Goal: Task Accomplishment & Management: Use online tool/utility

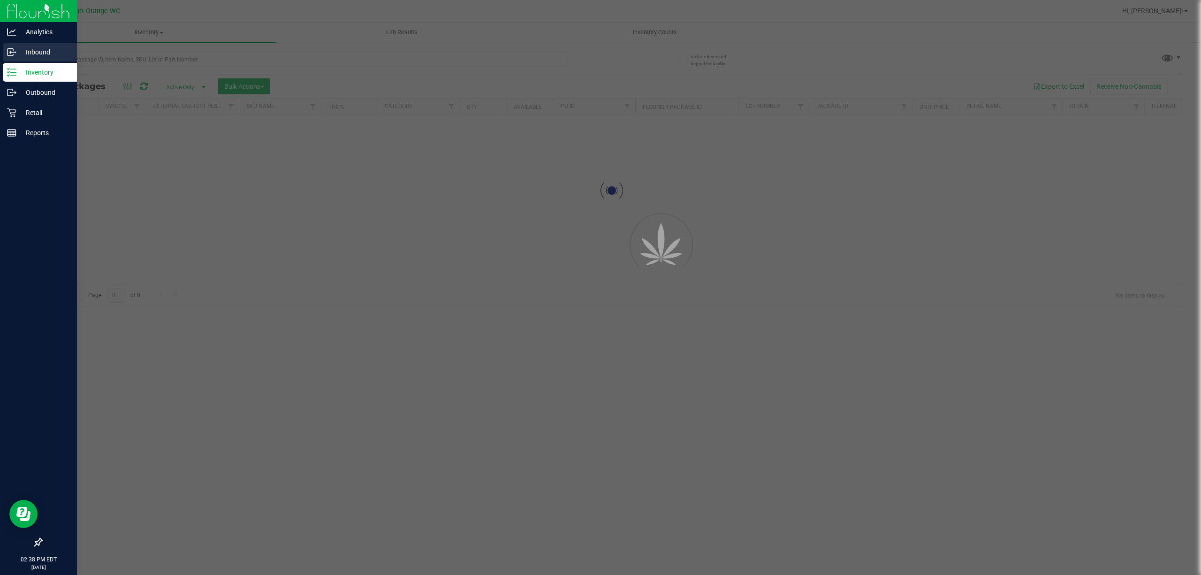
click at [53, 57] on p "Inbound" at bounding box center [44, 51] width 56 height 11
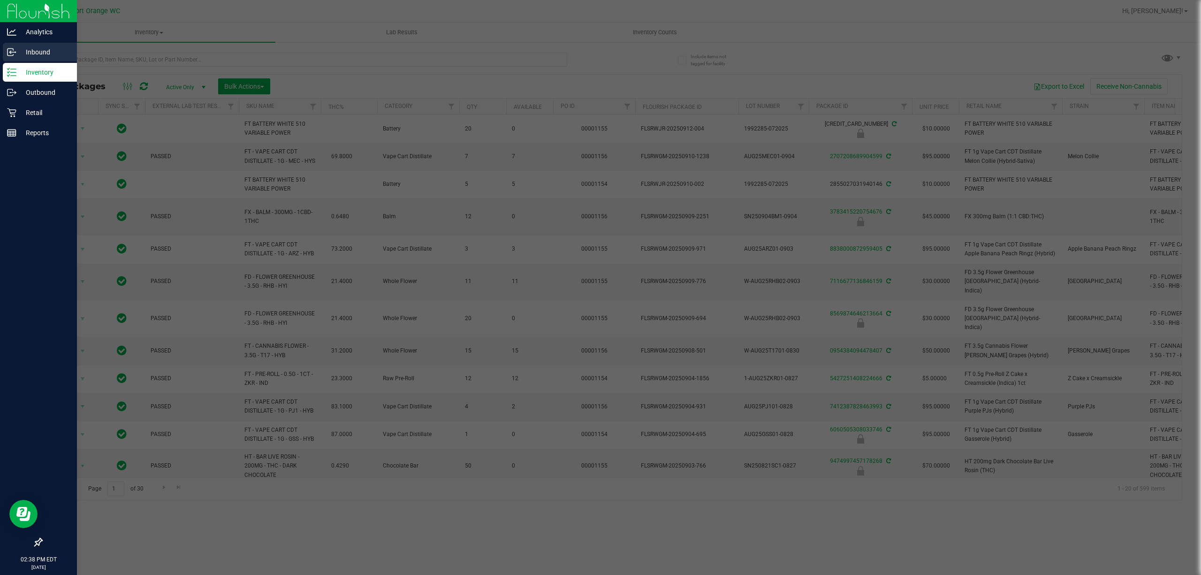
click at [64, 55] on p "Inbound" at bounding box center [44, 51] width 56 height 11
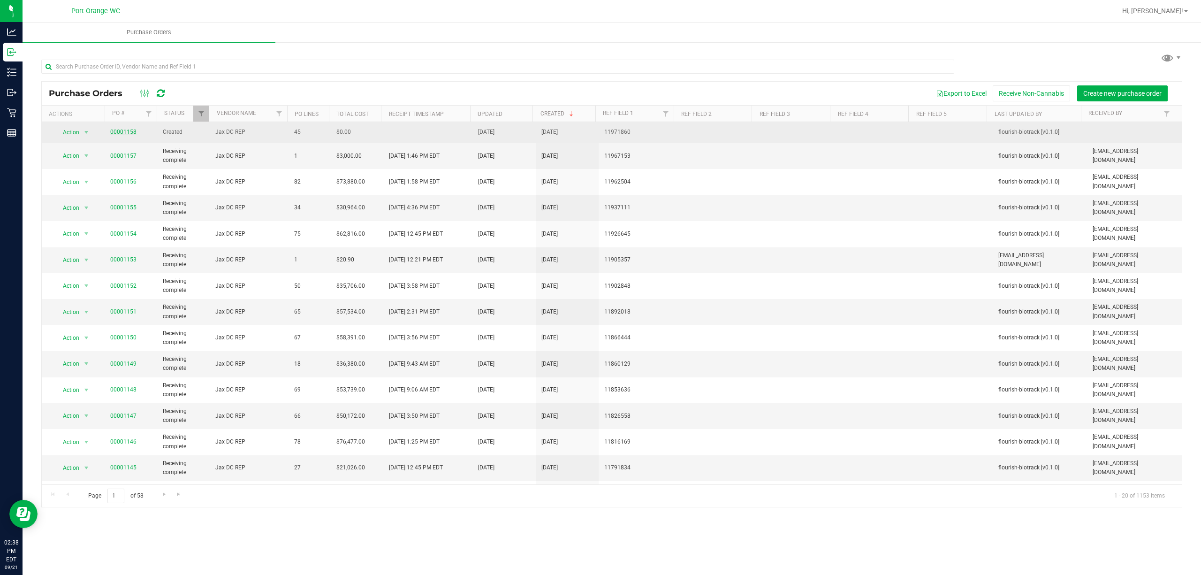
click at [128, 135] on link "00001158" at bounding box center [123, 132] width 26 height 7
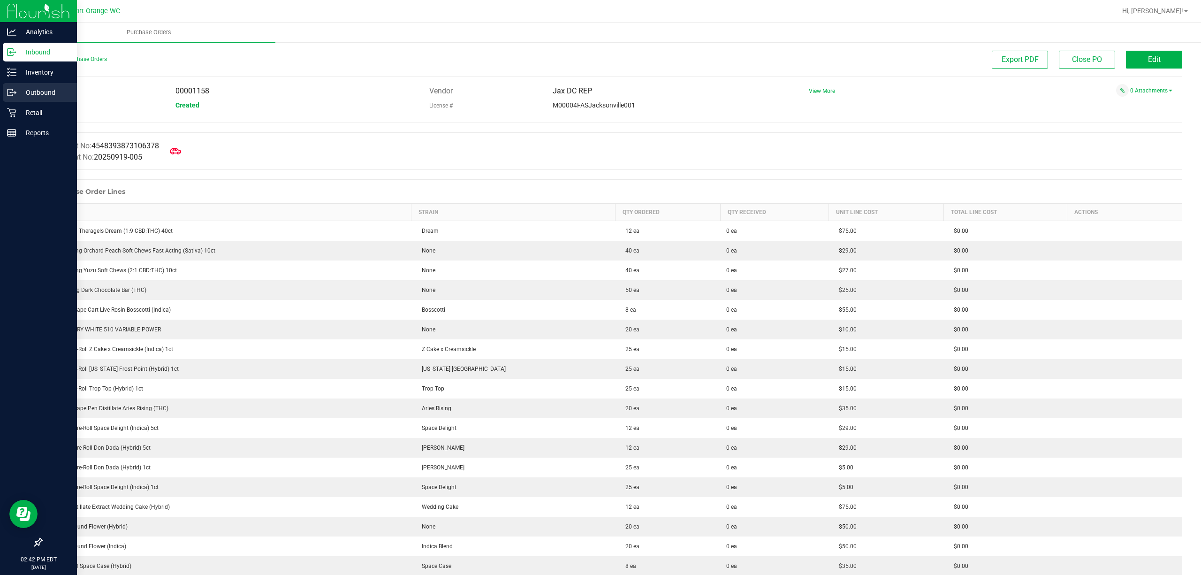
click at [10, 92] on icon at bounding box center [11, 92] width 9 height 9
click at [48, 74] on p "Inventory" at bounding box center [44, 72] width 56 height 11
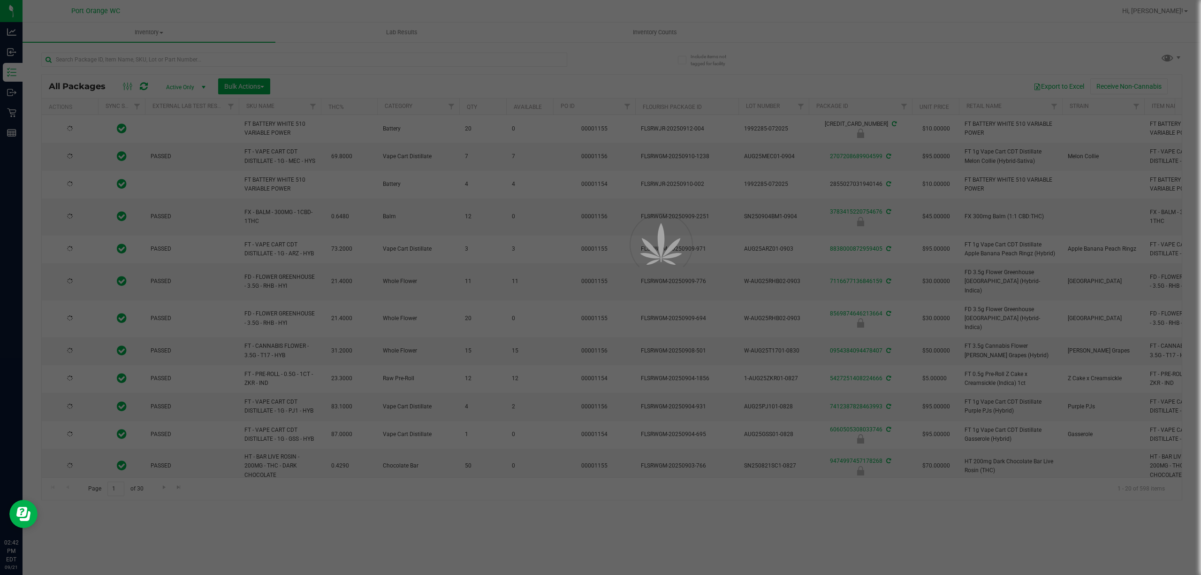
click at [401, 59] on div at bounding box center [600, 287] width 1201 height 575
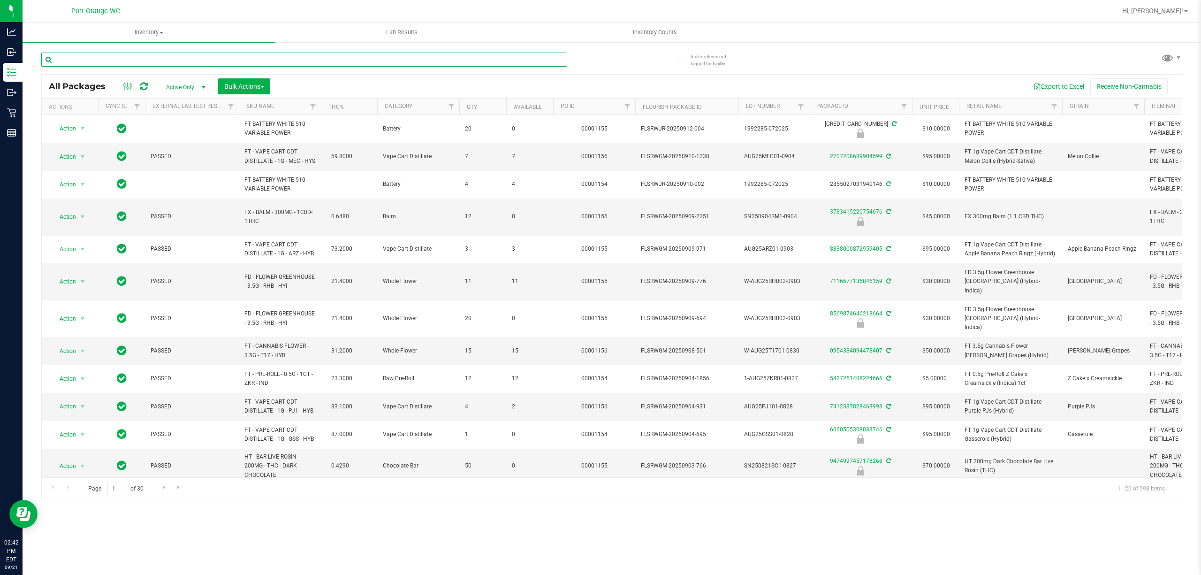
click at [400, 56] on input "text" at bounding box center [304, 60] width 526 height 14
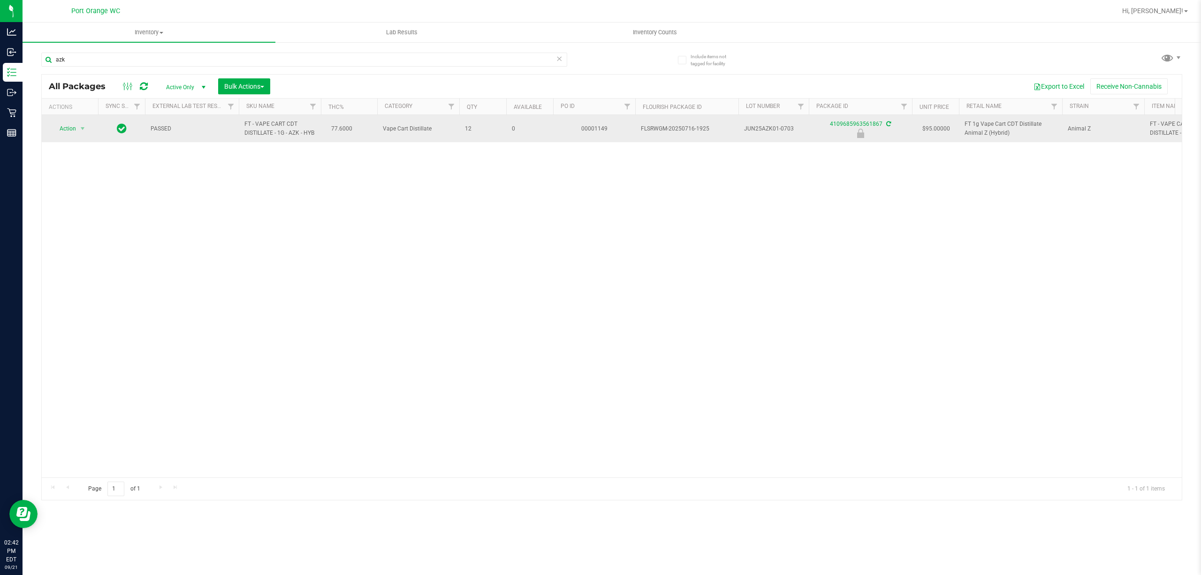
click at [270, 126] on span "FT - VAPE CART CDT DISTILLATE - 1G - AZK - HYB" at bounding box center [279, 129] width 71 height 18
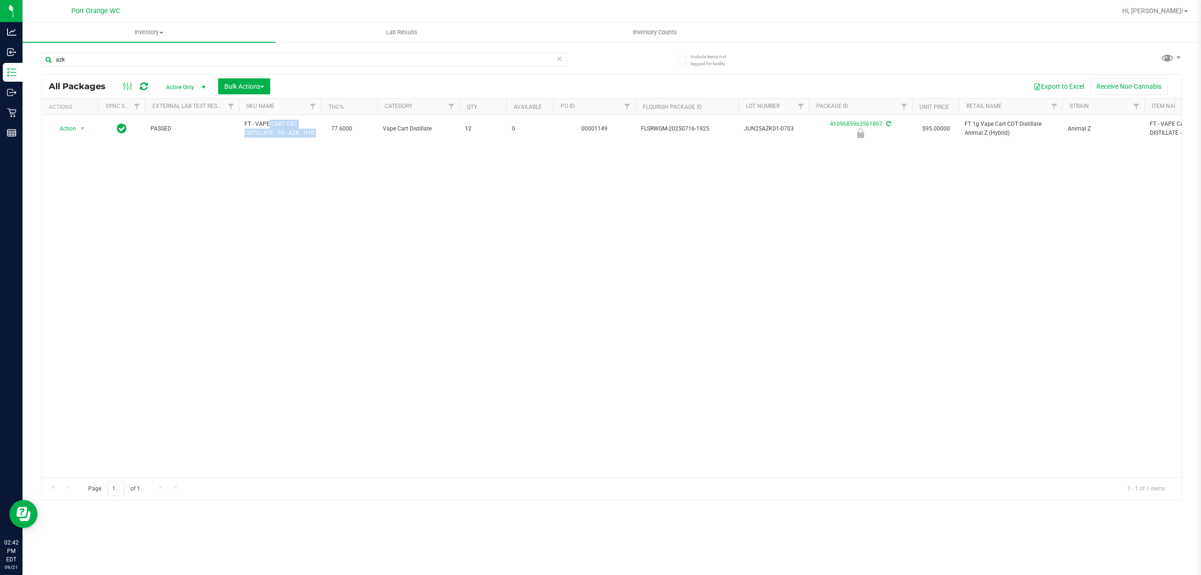
copy td "FT - VAPE CART CDT DISTILLATE - 1G - AZK - HYB"
click at [207, 59] on input "azk" at bounding box center [304, 60] width 526 height 14
click at [127, 59] on input "pth" at bounding box center [304, 60] width 526 height 14
click at [126, 59] on input "pth" at bounding box center [304, 60] width 526 height 14
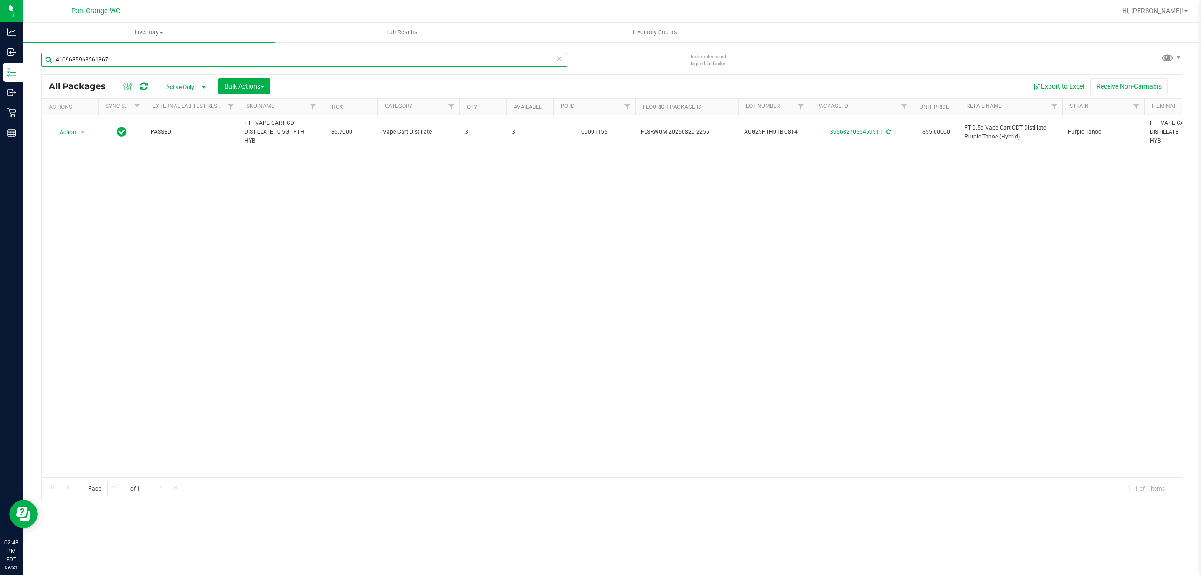
type input "4109685963561867"
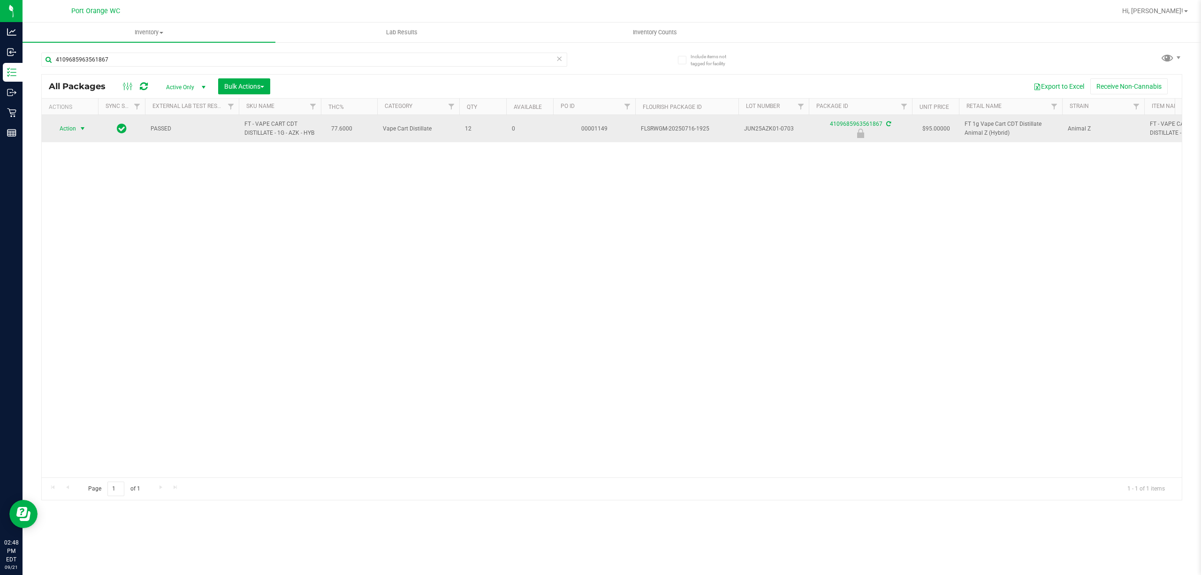
click at [66, 135] on span "Action" at bounding box center [63, 128] width 25 height 13
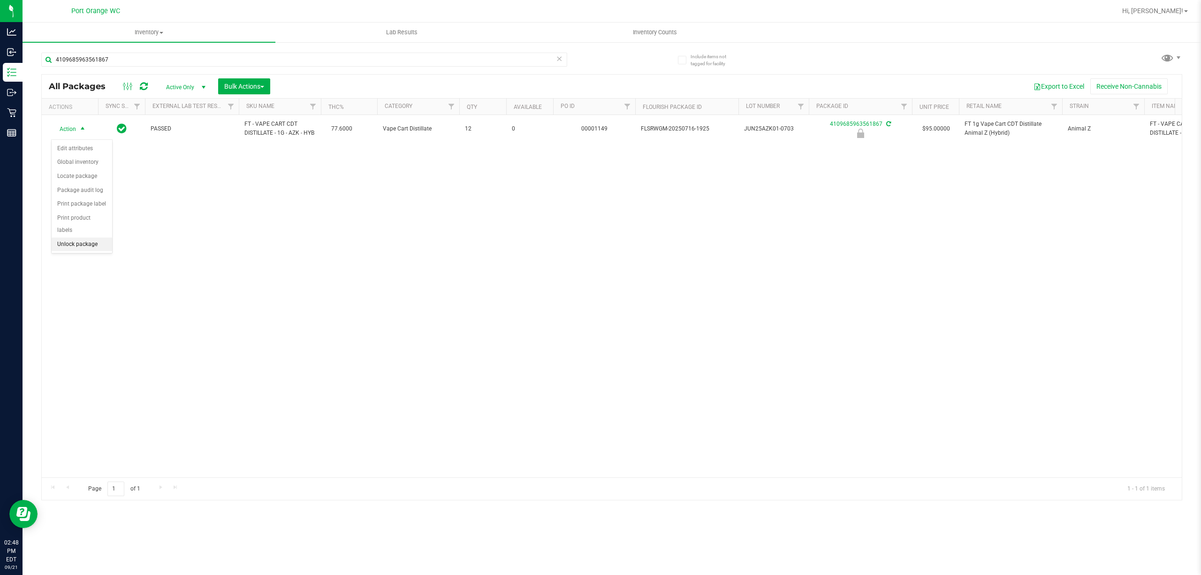
click at [80, 246] on li "Unlock package" at bounding box center [82, 244] width 61 height 14
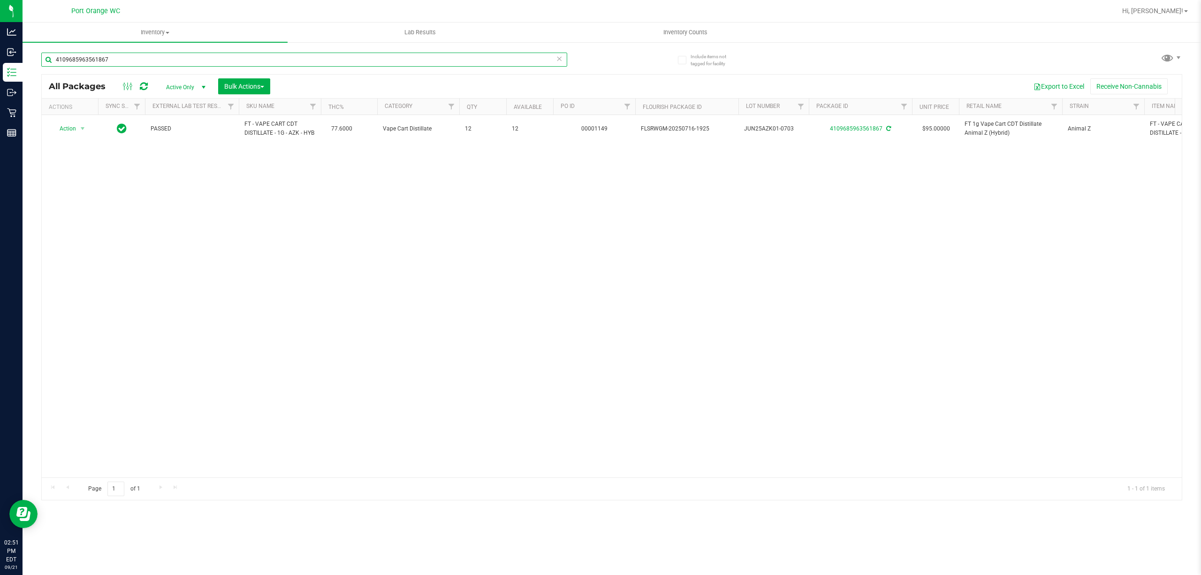
click at [145, 54] on input "4109685963561867" at bounding box center [304, 60] width 526 height 14
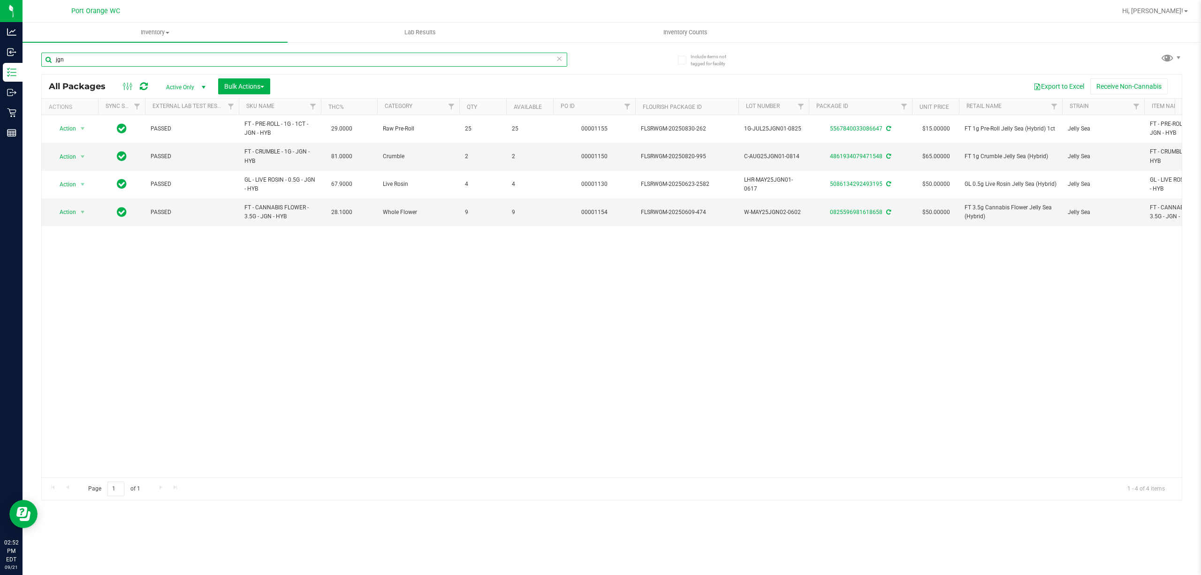
click at [145, 60] on input "jgn" at bounding box center [304, 60] width 526 height 14
click at [145, 61] on input "jgn" at bounding box center [304, 60] width 526 height 14
type input "5333918768932582"
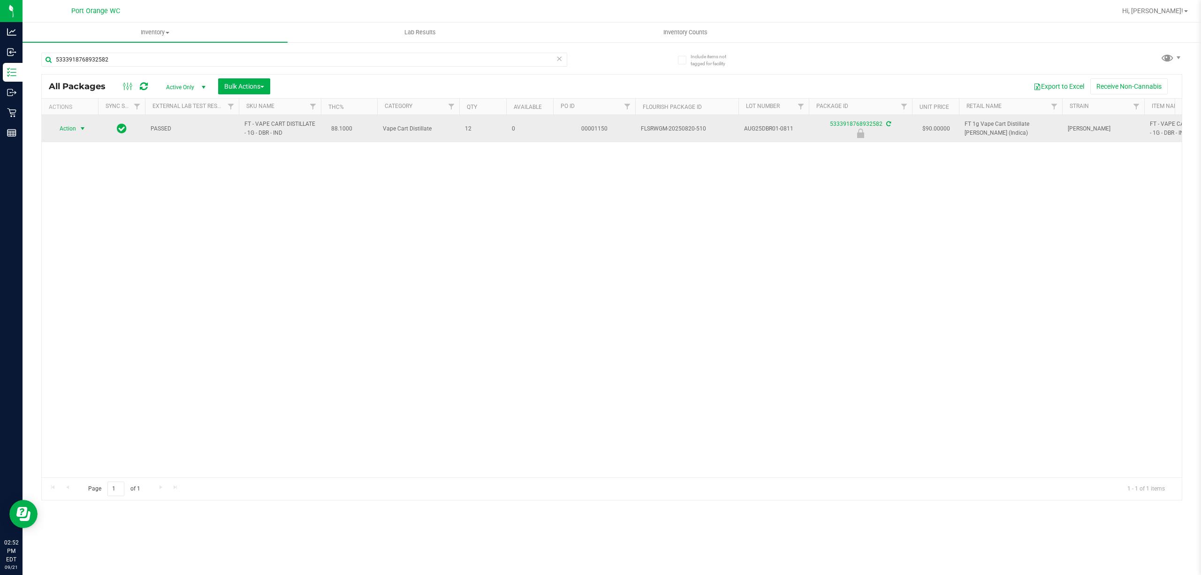
click at [82, 132] on span "select" at bounding box center [83, 129] width 8 height 8
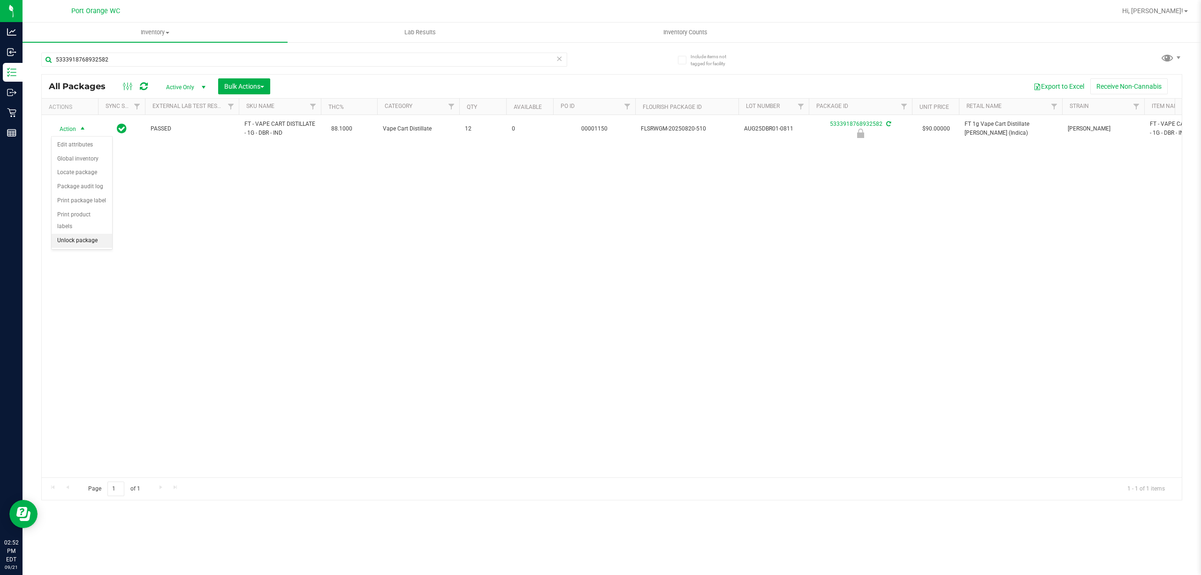
click at [78, 242] on li "Unlock package" at bounding box center [82, 241] width 61 height 14
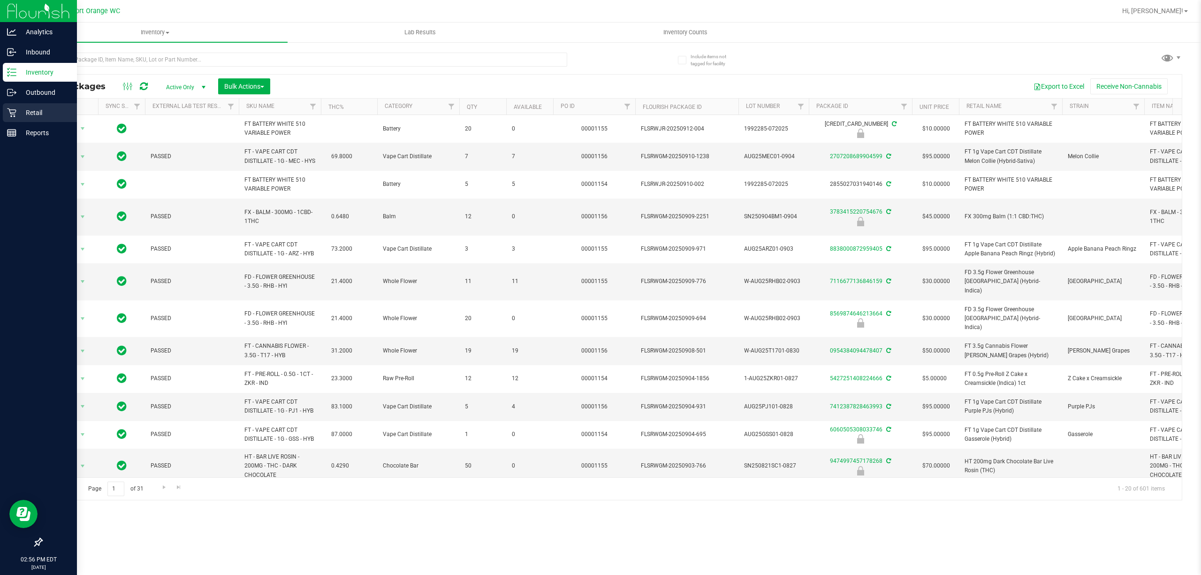
click at [14, 115] on icon at bounding box center [11, 112] width 9 height 9
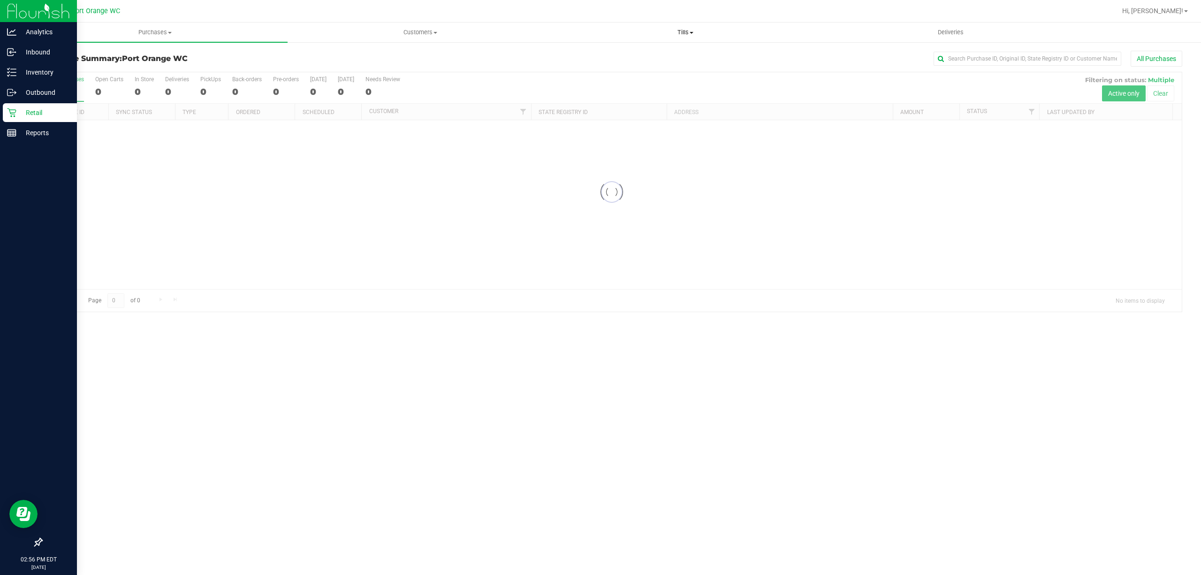
click at [679, 32] on span "Tills" at bounding box center [685, 32] width 264 height 8
click at [668, 56] on li "Manage tills" at bounding box center [685, 56] width 265 height 11
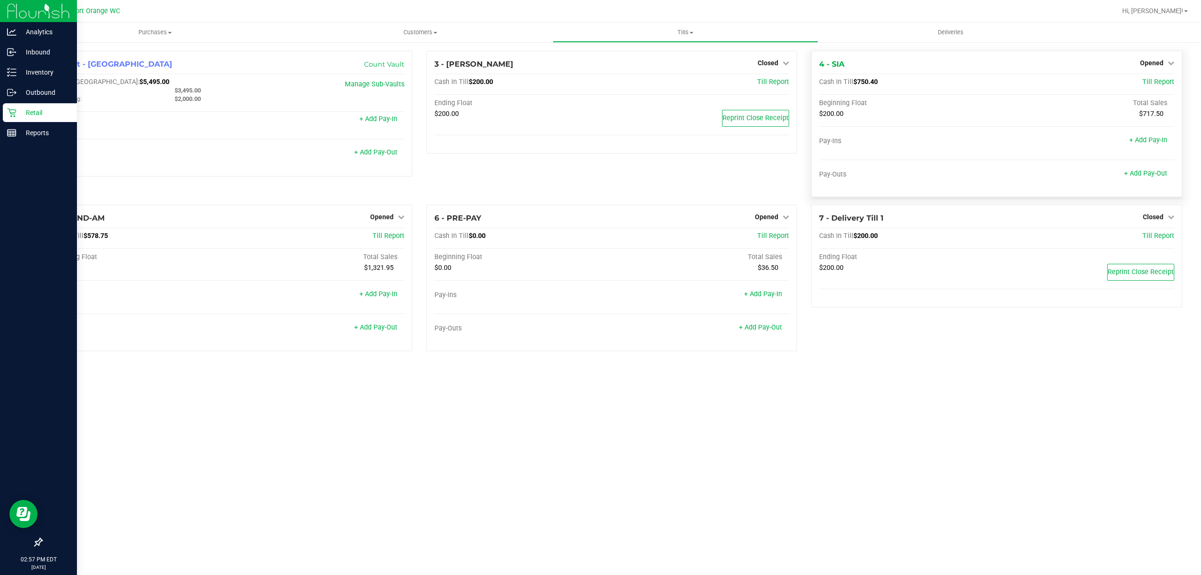
click at [1148, 179] on div "Pay-Outs + Add Pay-Out" at bounding box center [996, 176] width 355 height 13
click at [1148, 176] on link "+ Add Pay-Out" at bounding box center [1145, 173] width 43 height 8
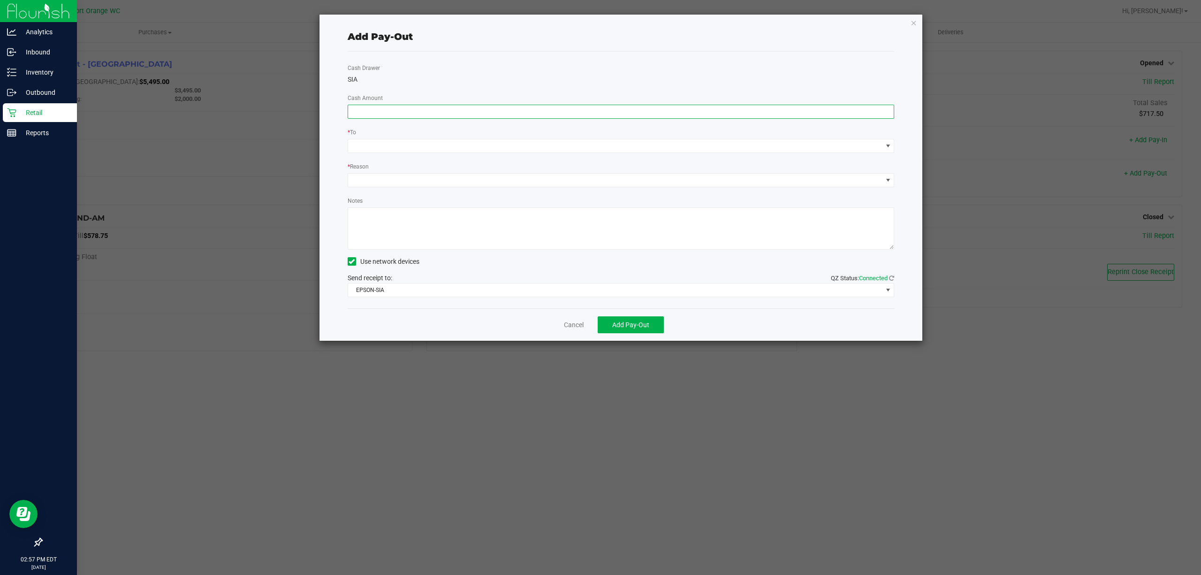
click at [781, 111] on input at bounding box center [621, 111] width 546 height 13
type input "$500.00"
click at [571, 143] on span at bounding box center [615, 145] width 534 height 13
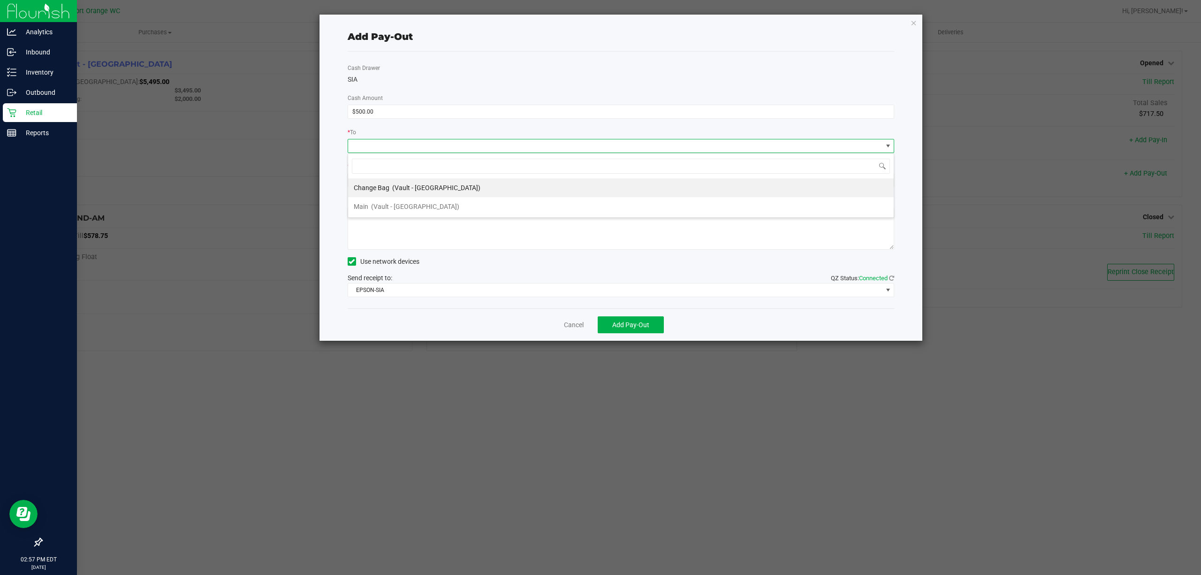
scroll to position [14, 546]
click at [542, 214] on li "Main (Vault - Port Orange)" at bounding box center [621, 206] width 546 height 19
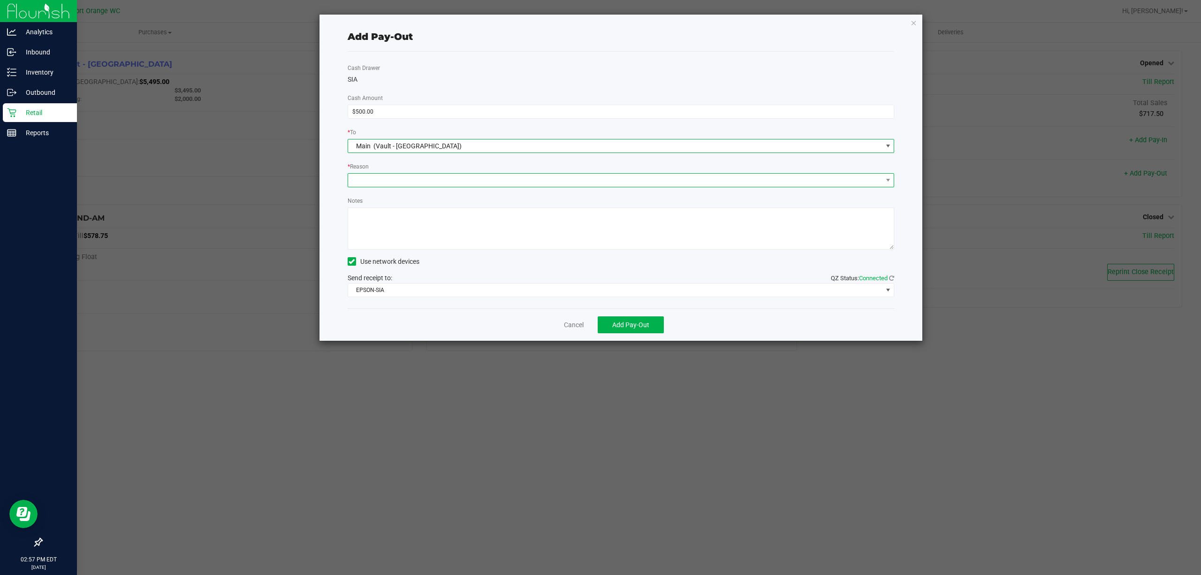
click at [473, 184] on span at bounding box center [615, 180] width 534 height 13
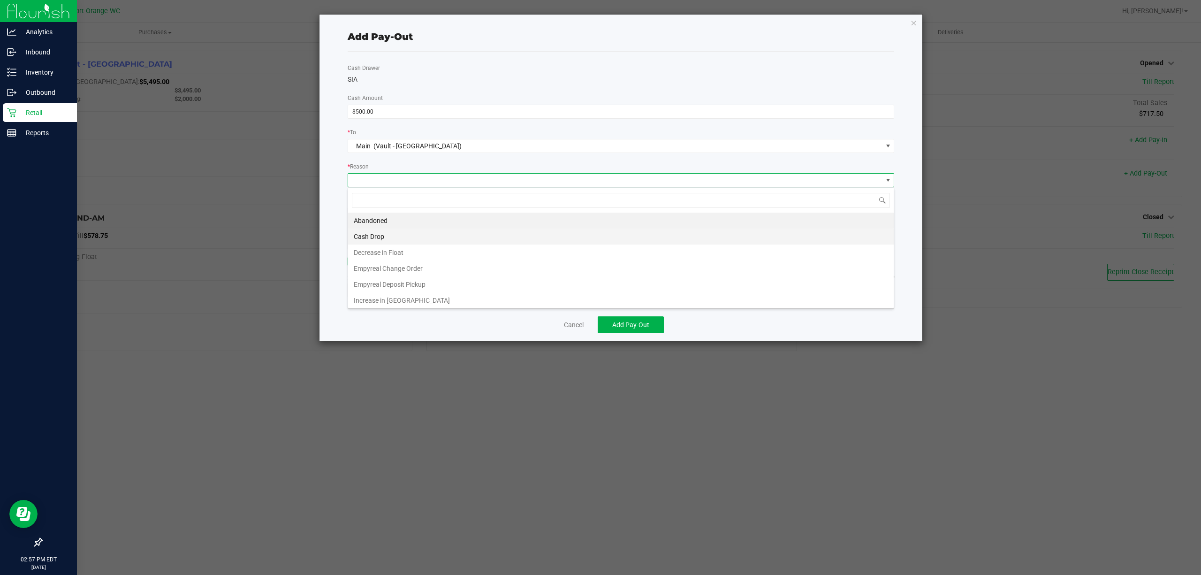
click at [462, 235] on li "Cash Drop" at bounding box center [621, 236] width 546 height 16
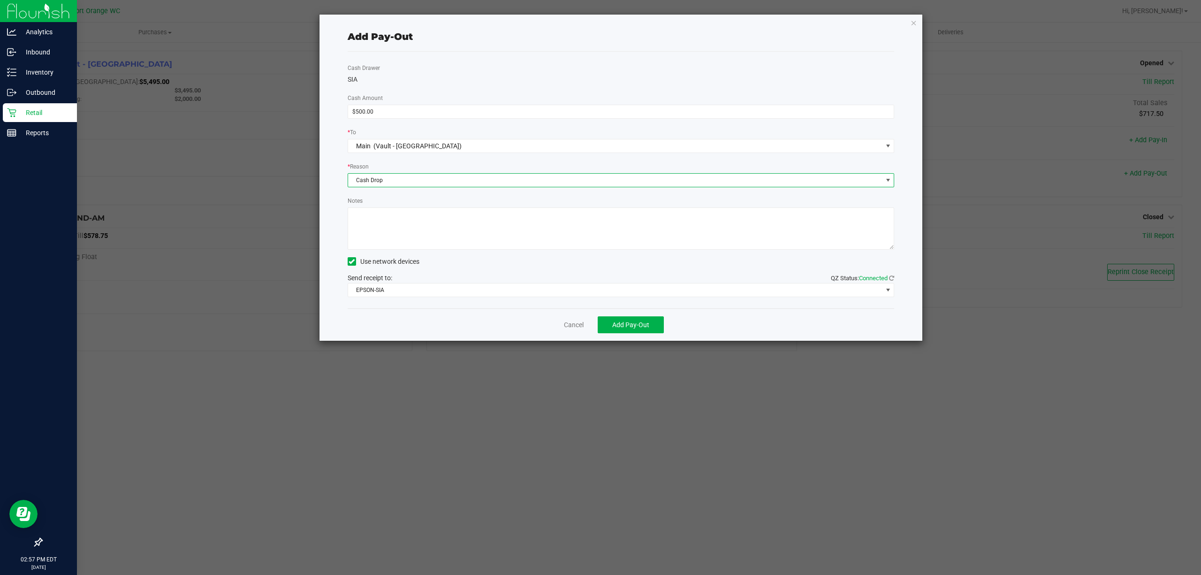
click at [456, 225] on textarea "Notes" at bounding box center [621, 228] width 547 height 42
type textarea "ps"
click at [634, 328] on span "Add Pay-Out" at bounding box center [630, 325] width 37 height 8
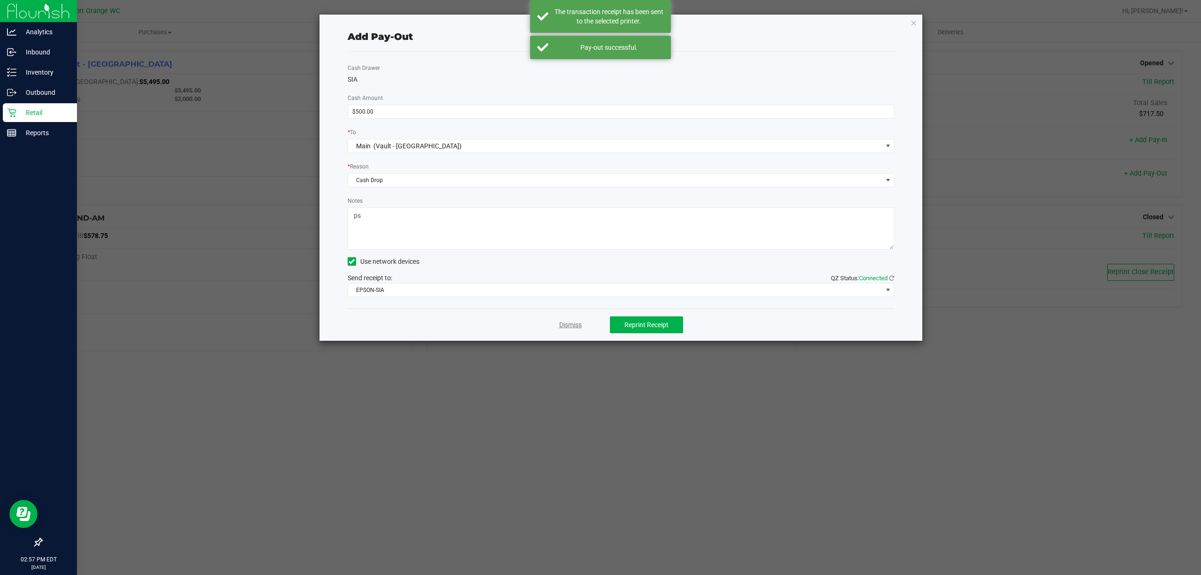
click at [573, 325] on link "Dismiss" at bounding box center [570, 325] width 23 height 10
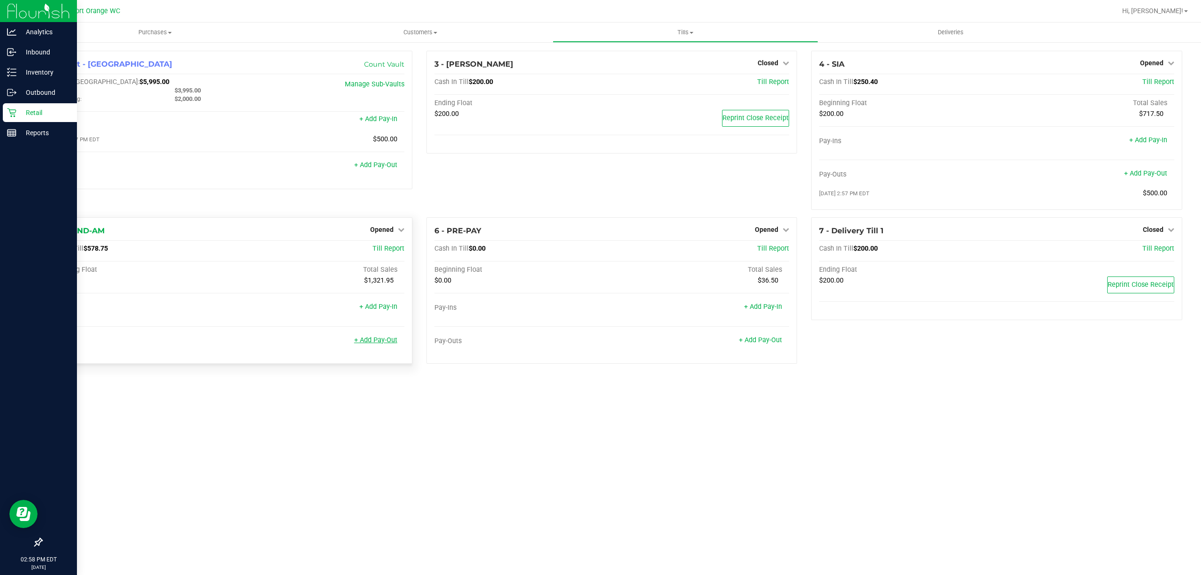
click at [385, 340] on link "+ Add Pay-Out" at bounding box center [375, 340] width 43 height 8
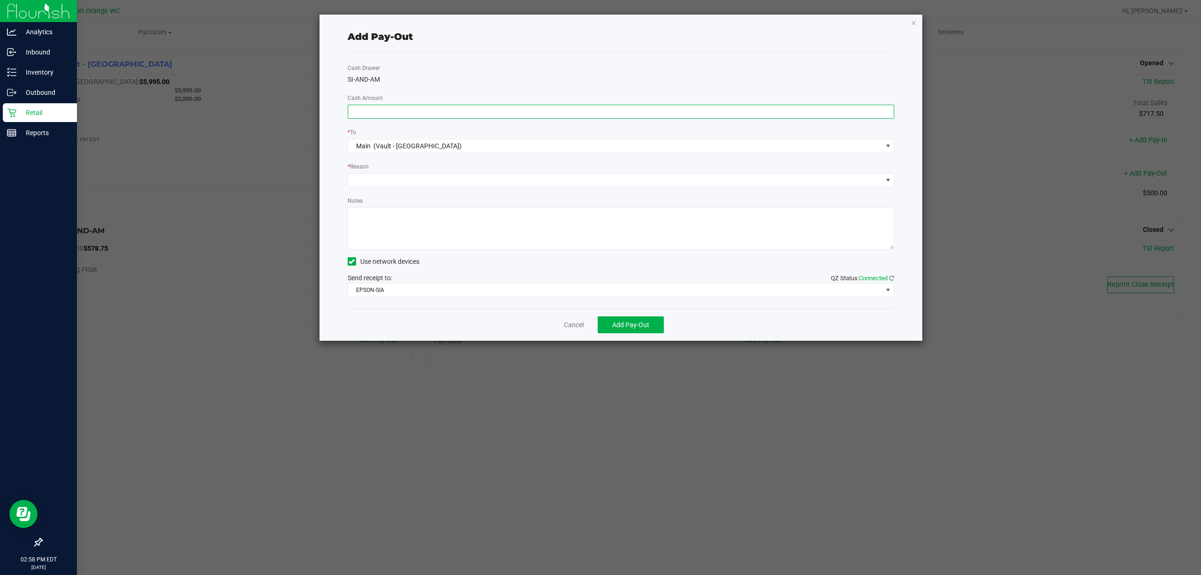
click at [864, 114] on input at bounding box center [621, 111] width 546 height 13
type input "$300.00"
click at [408, 190] on div "Cash Drawer SI-AND-AM Cash Amount $300.00 * To Main (Vault - Port Orange) * Rea…" at bounding box center [621, 180] width 547 height 257
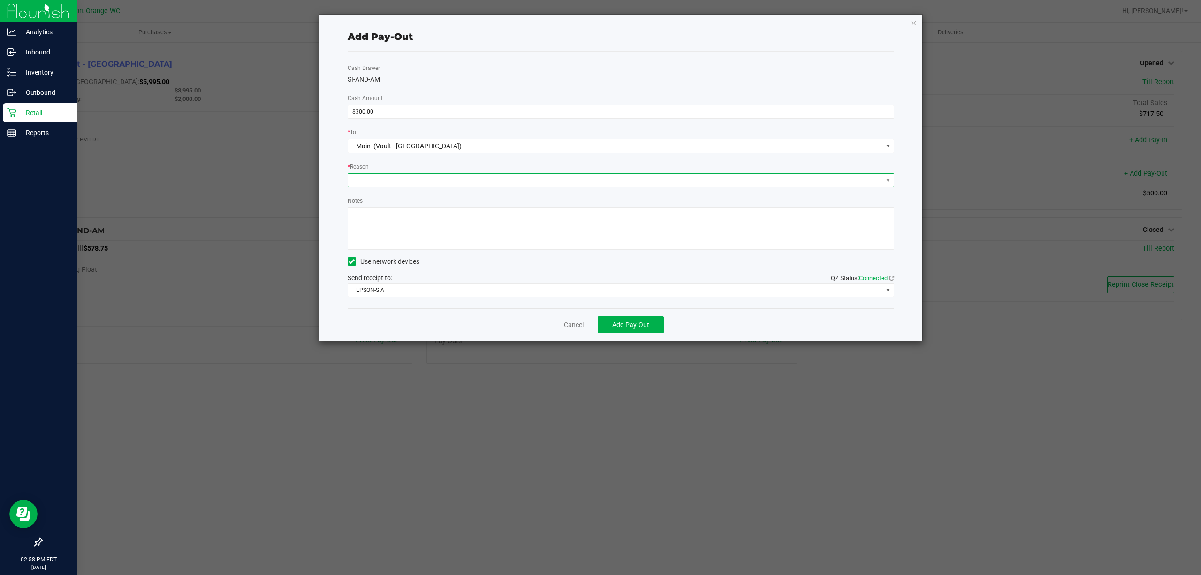
click at [411, 177] on span at bounding box center [615, 180] width 534 height 13
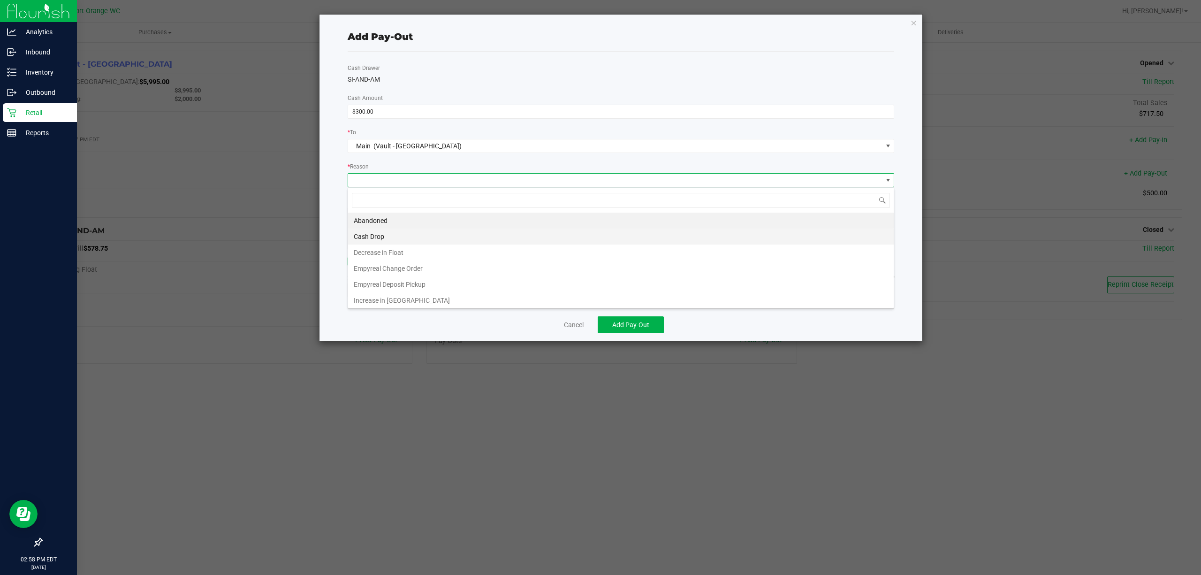
click at [385, 239] on li "Cash Drop" at bounding box center [621, 236] width 546 height 16
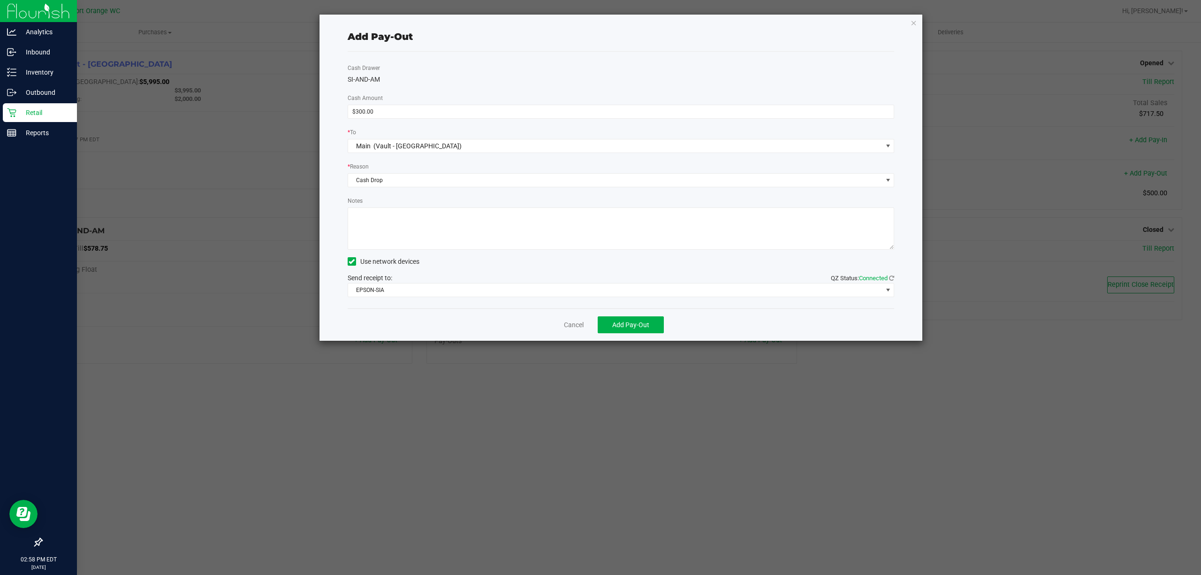
click at [389, 235] on textarea "Notes" at bounding box center [621, 228] width 547 height 42
type textarea "ps"
click at [652, 330] on button "Add Pay-Out" at bounding box center [631, 324] width 66 height 17
click at [577, 326] on link "Dismiss" at bounding box center [570, 325] width 23 height 10
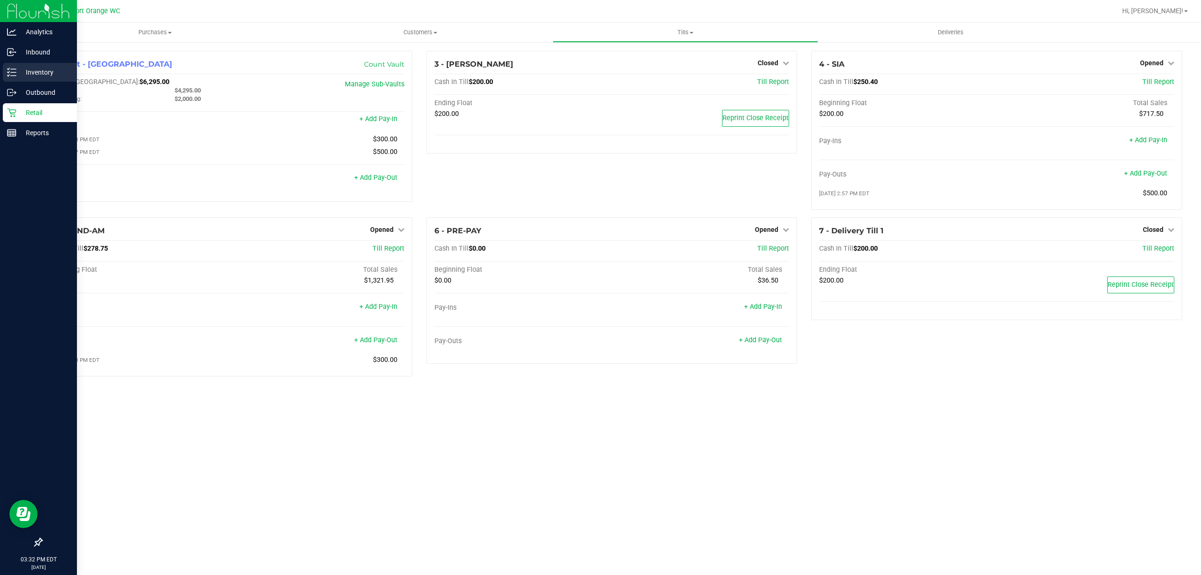
click at [8, 72] on icon at bounding box center [11, 72] width 9 height 9
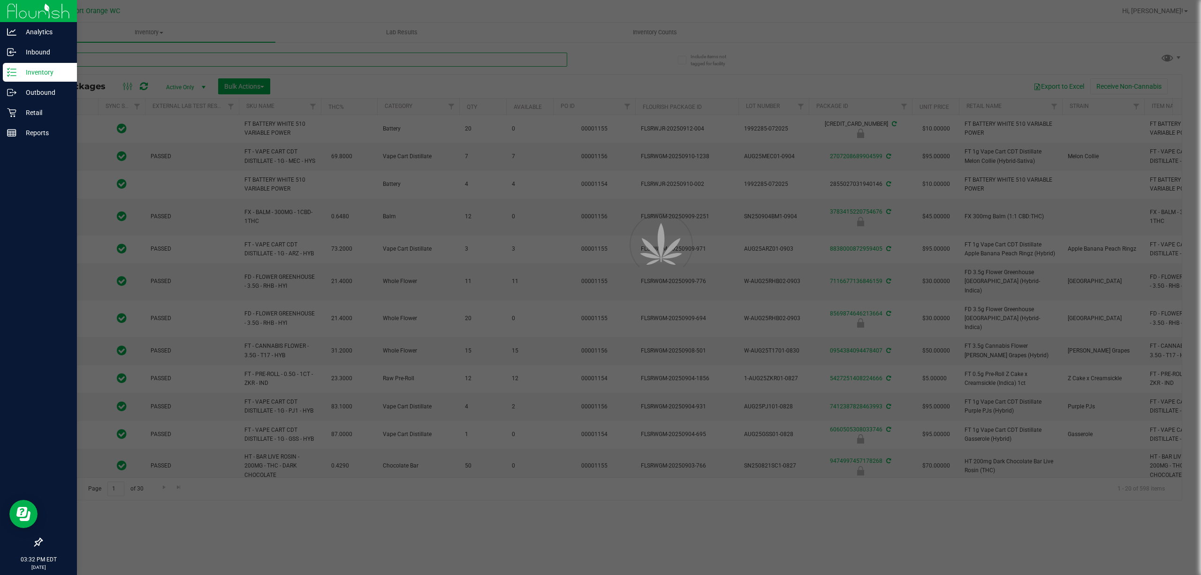
click at [194, 60] on input "text" at bounding box center [304, 60] width 526 height 14
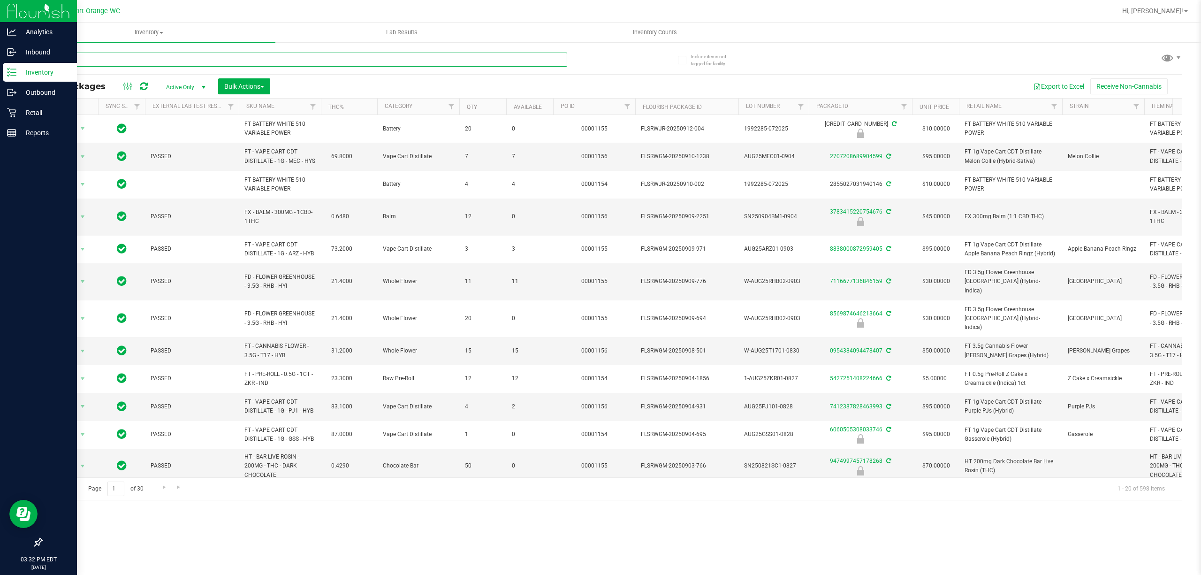
type input "bct"
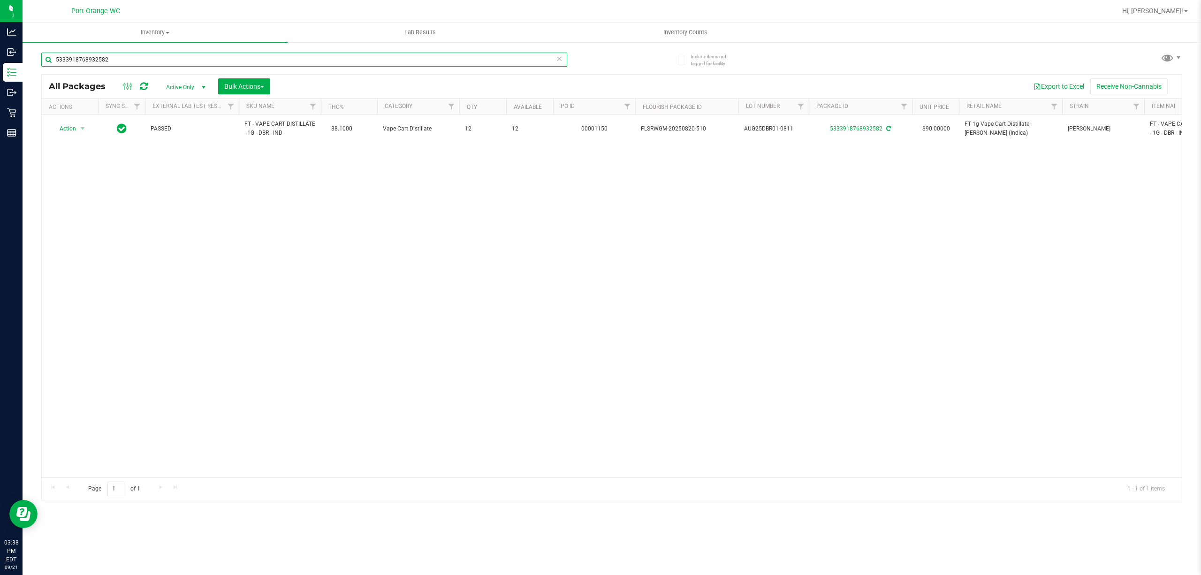
click at [246, 56] on input "5333918768932582" at bounding box center [304, 60] width 526 height 14
type input "4640166126989532"
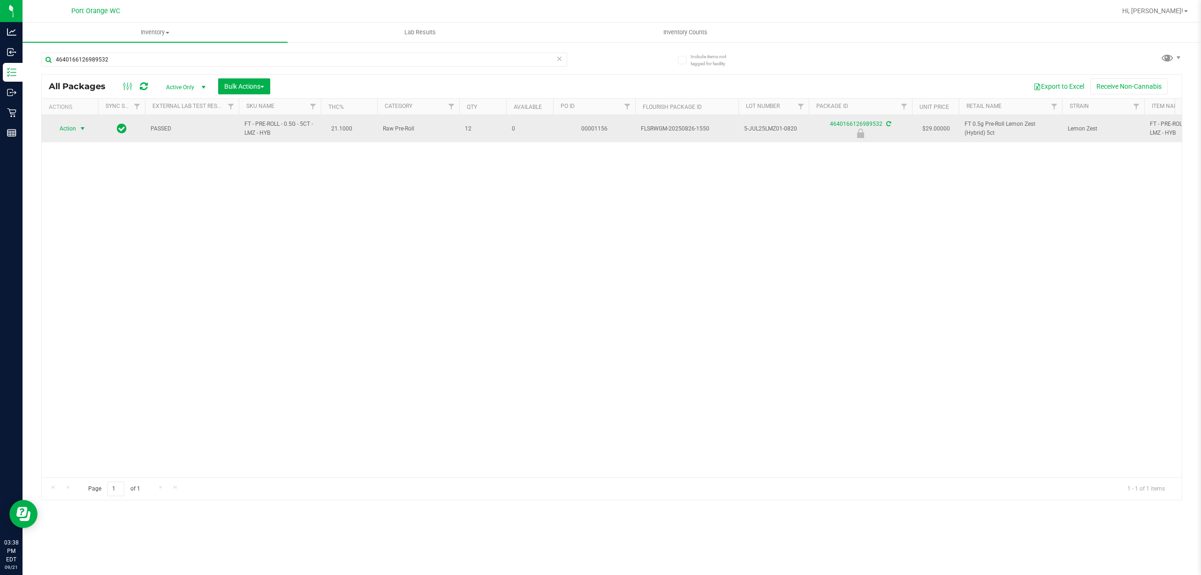
click at [83, 130] on span "select" at bounding box center [83, 129] width 8 height 8
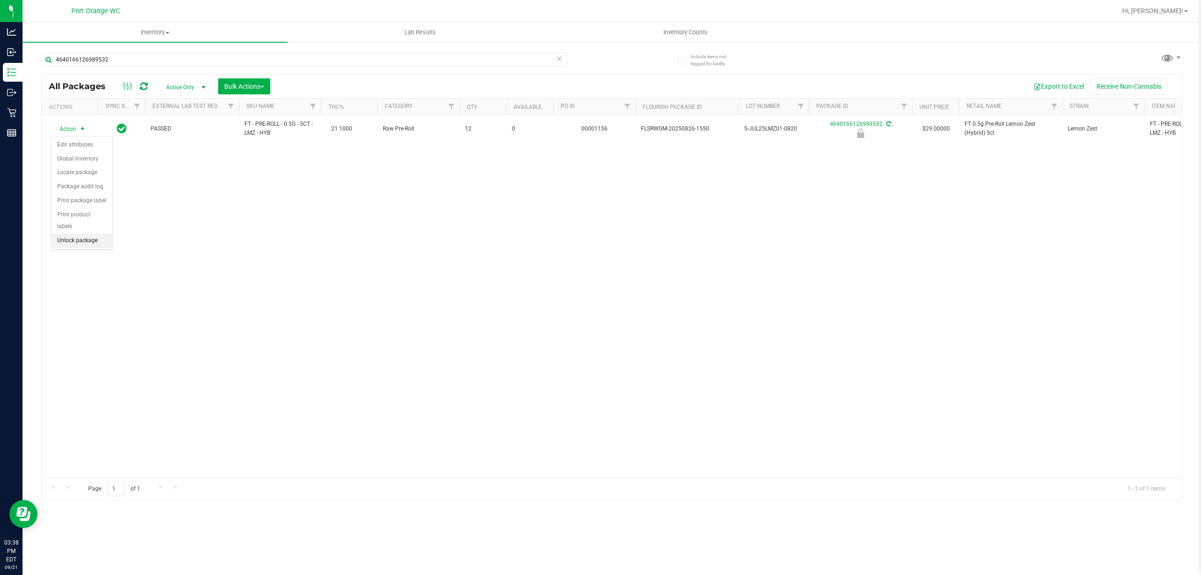
click at [82, 241] on li "Unlock package" at bounding box center [82, 241] width 61 height 14
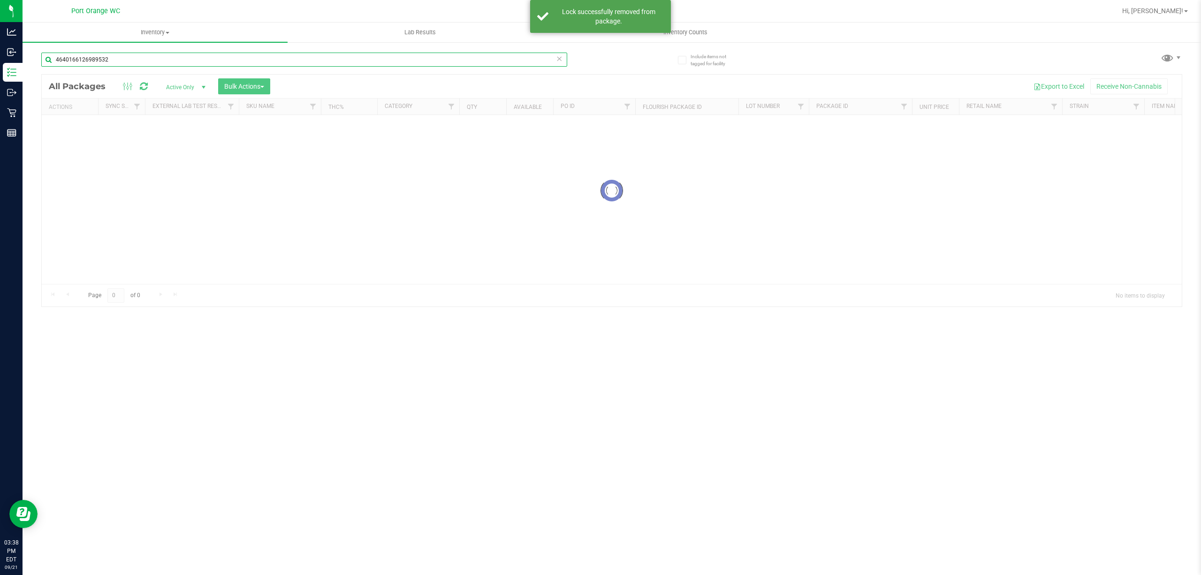
click at [517, 59] on input "4640166126989532" at bounding box center [304, 60] width 526 height 14
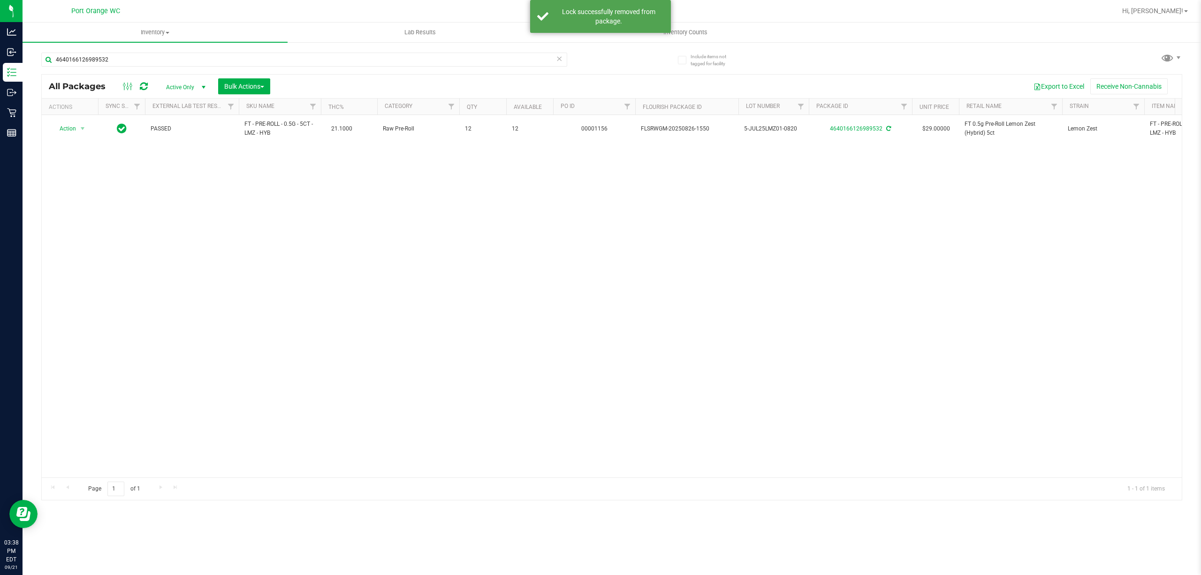
click at [558, 60] on icon at bounding box center [559, 58] width 7 height 11
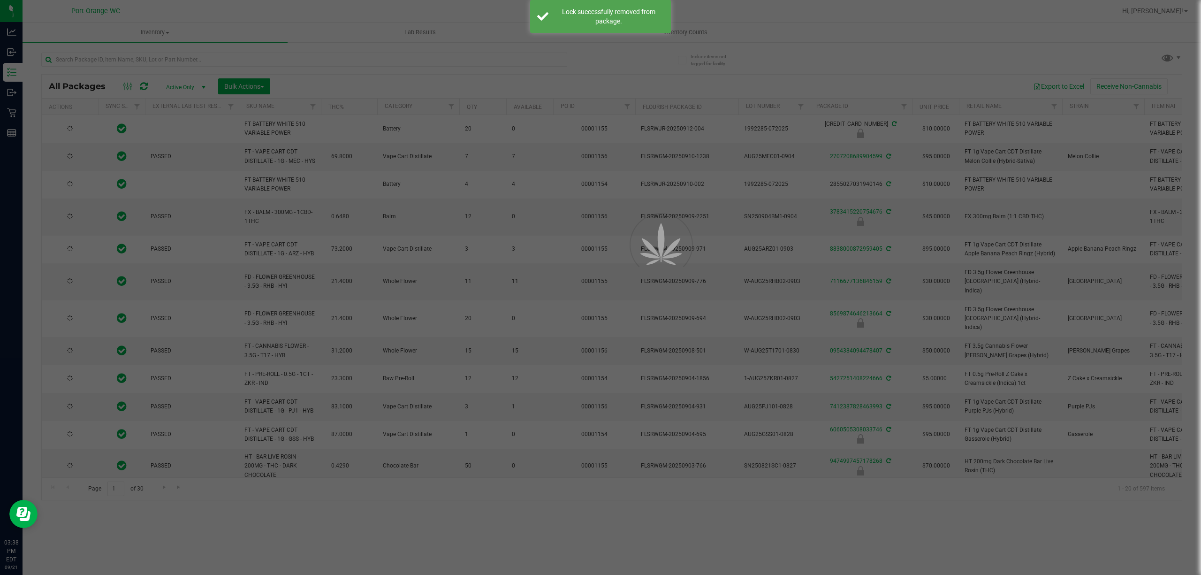
type input "[DATE]"
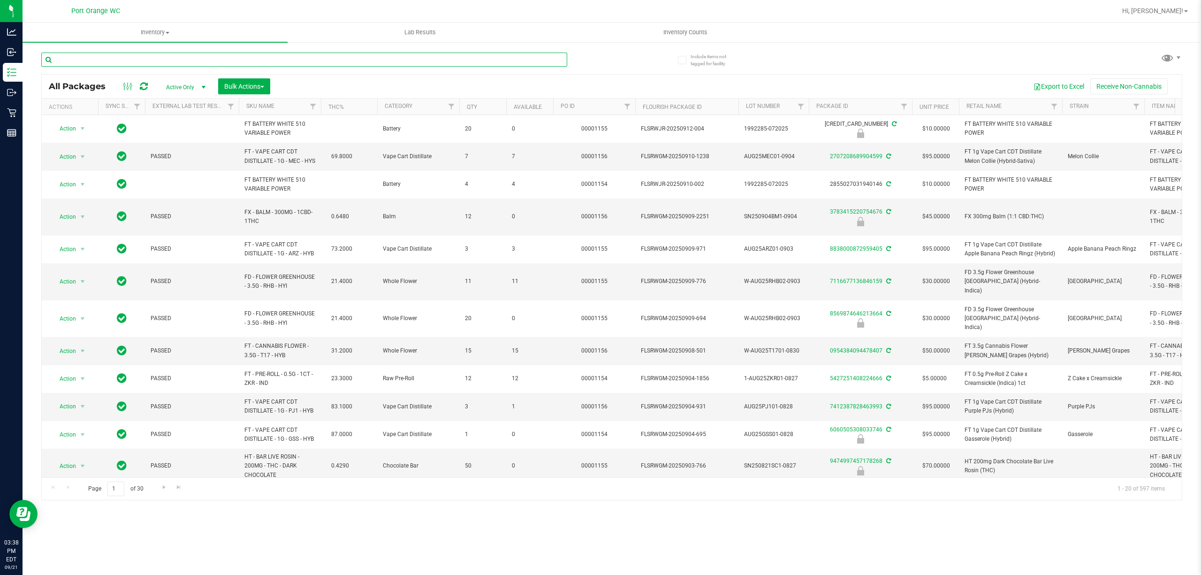
click at [135, 61] on input "text" at bounding box center [304, 60] width 526 height 14
type input "1089228402048437"
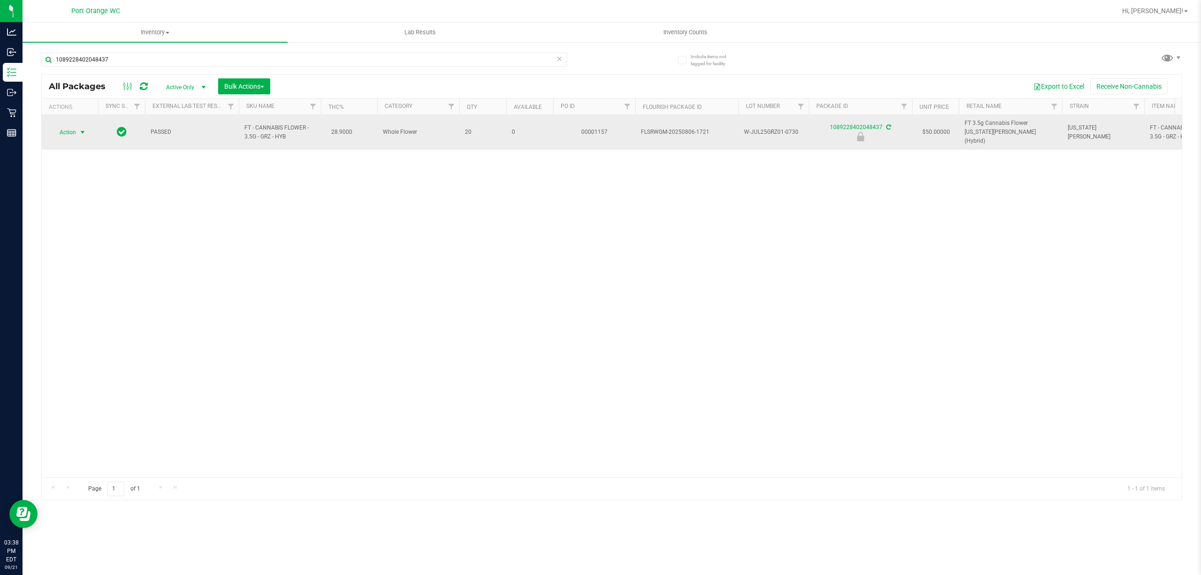
click at [85, 129] on span "select" at bounding box center [83, 133] width 8 height 8
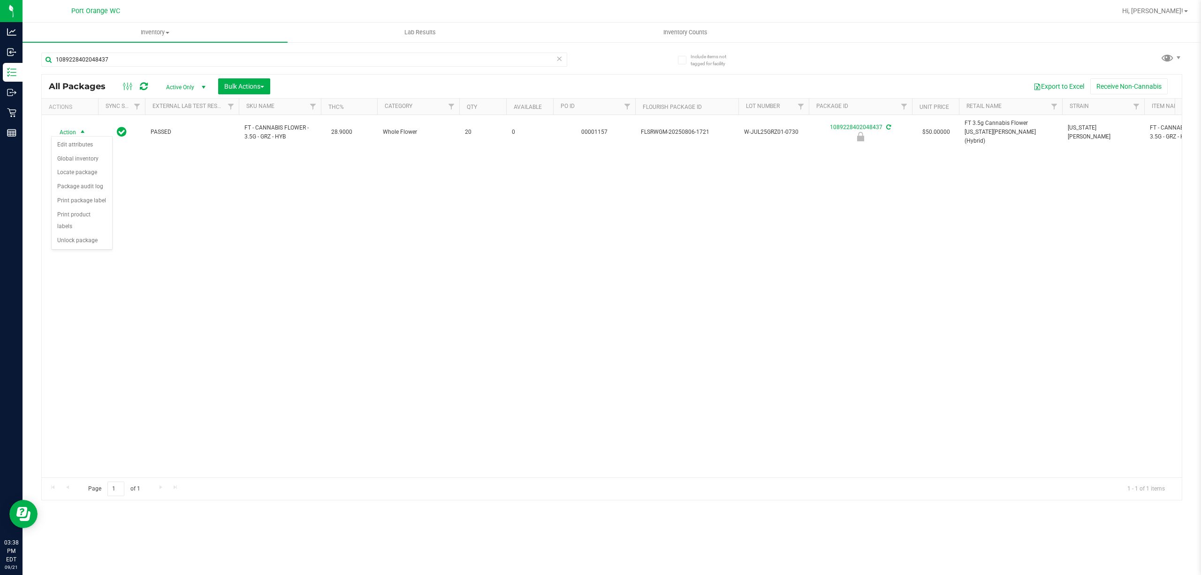
click at [98, 250] on div "Action Edit attributes Global inventory Locate package Package audit log Print …" at bounding box center [81, 193] width 61 height 114
click at [94, 231] on li "Print product labels" at bounding box center [82, 221] width 61 height 26
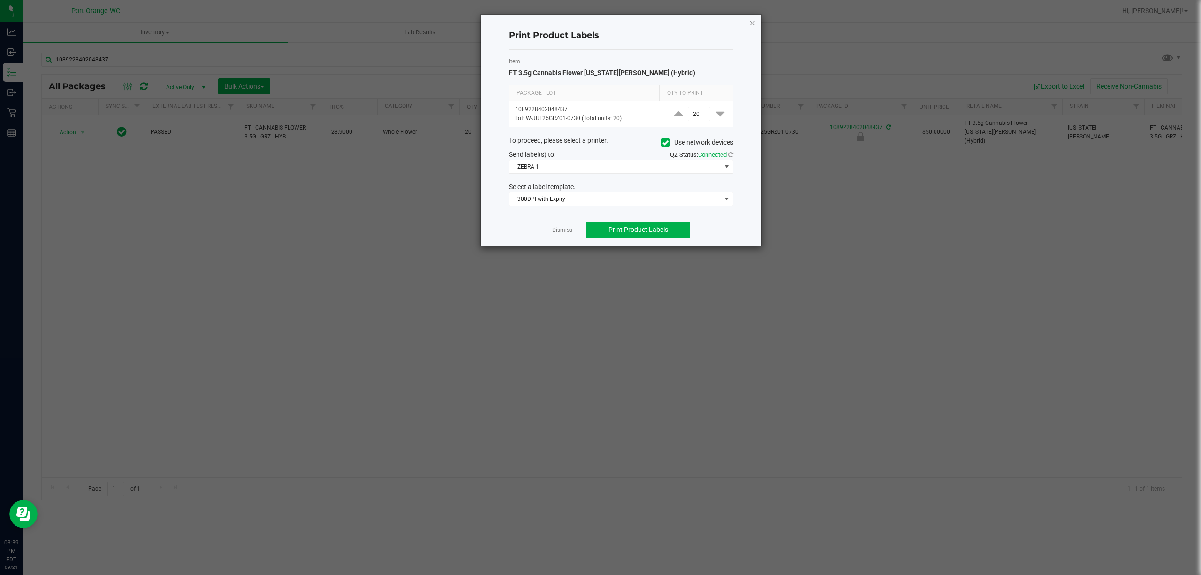
click at [754, 23] on icon "button" at bounding box center [752, 22] width 7 height 11
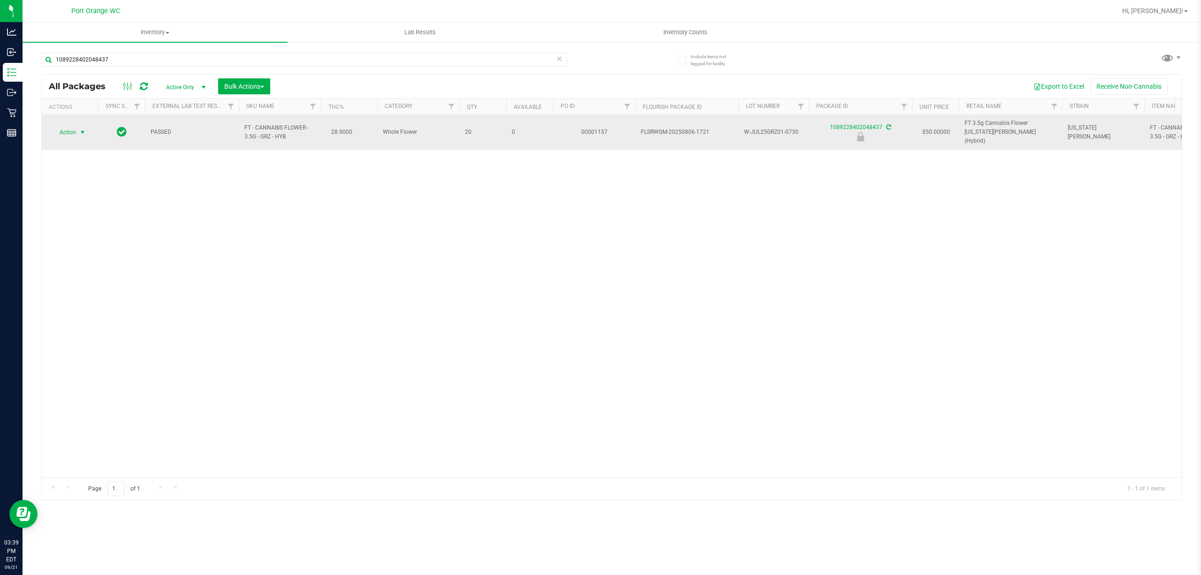
click at [79, 129] on span "select" at bounding box center [83, 133] width 8 height 8
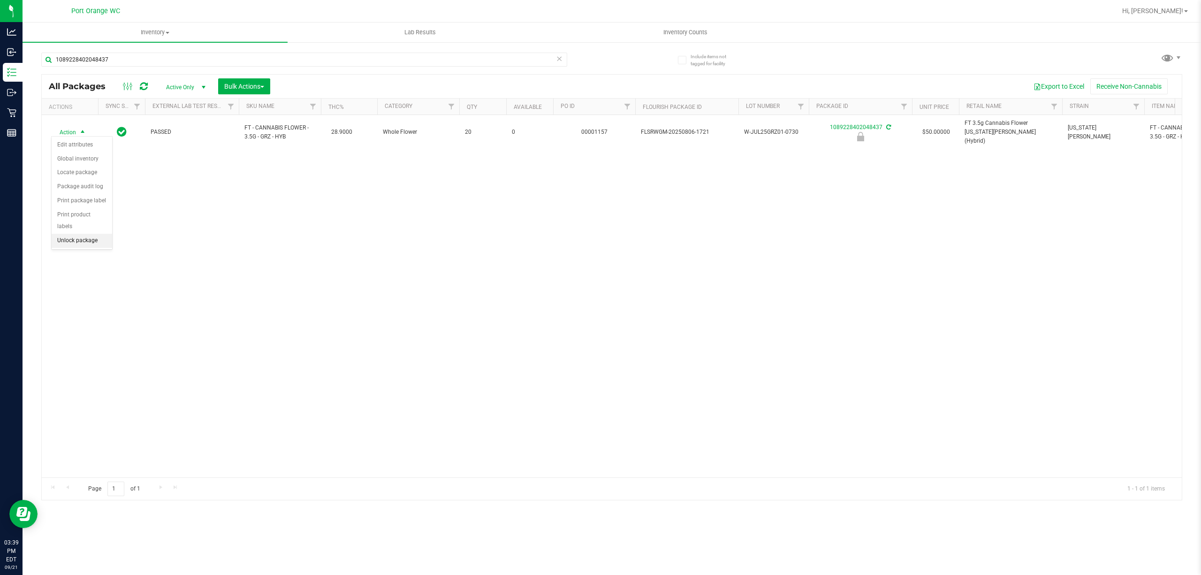
click at [98, 246] on li "Unlock package" at bounding box center [82, 241] width 61 height 14
